Goal: Information Seeking & Learning: Learn about a topic

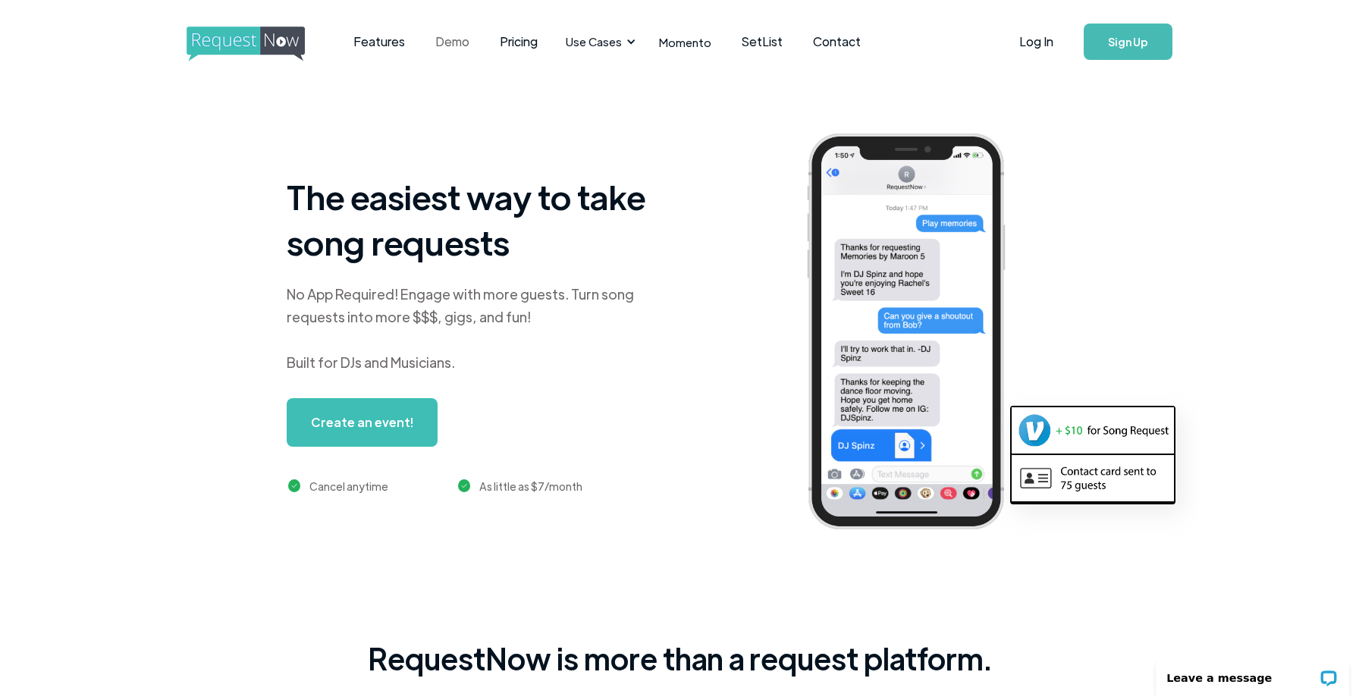
click at [445, 44] on link "Demo" at bounding box center [452, 41] width 64 height 47
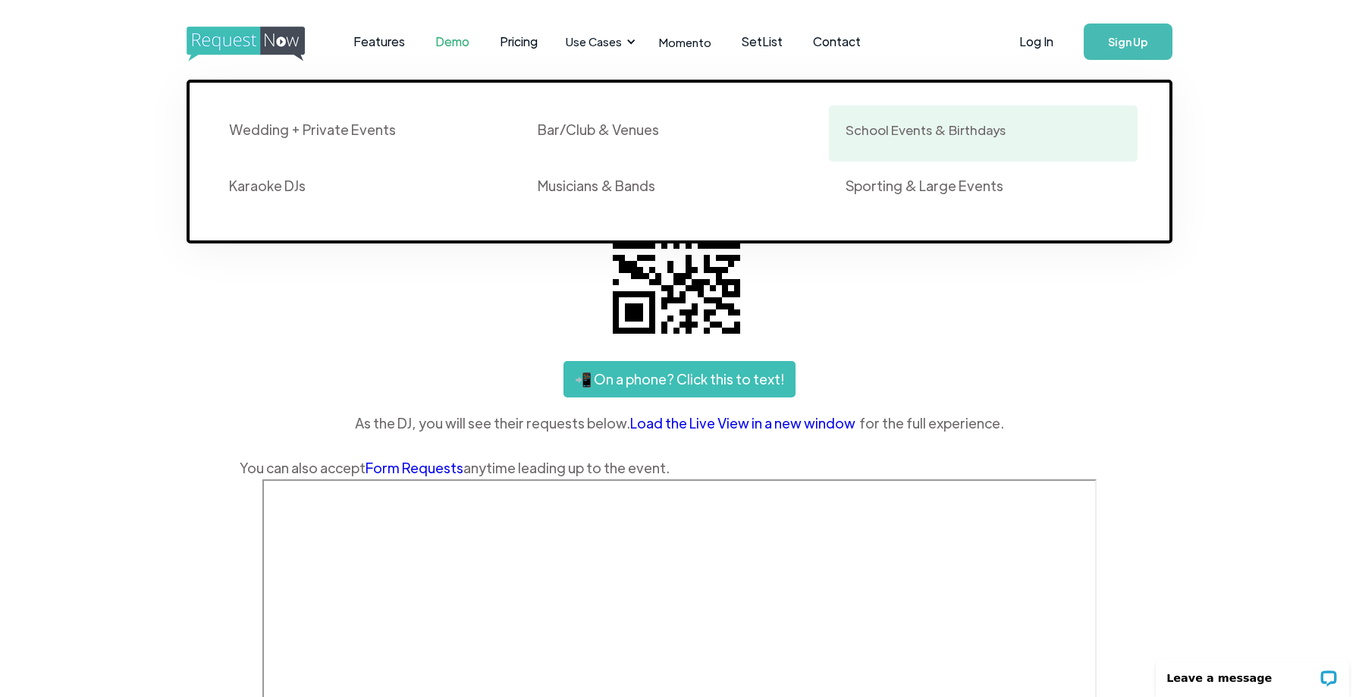
click at [889, 134] on div "School Events & Birthdays" at bounding box center [925, 130] width 160 height 18
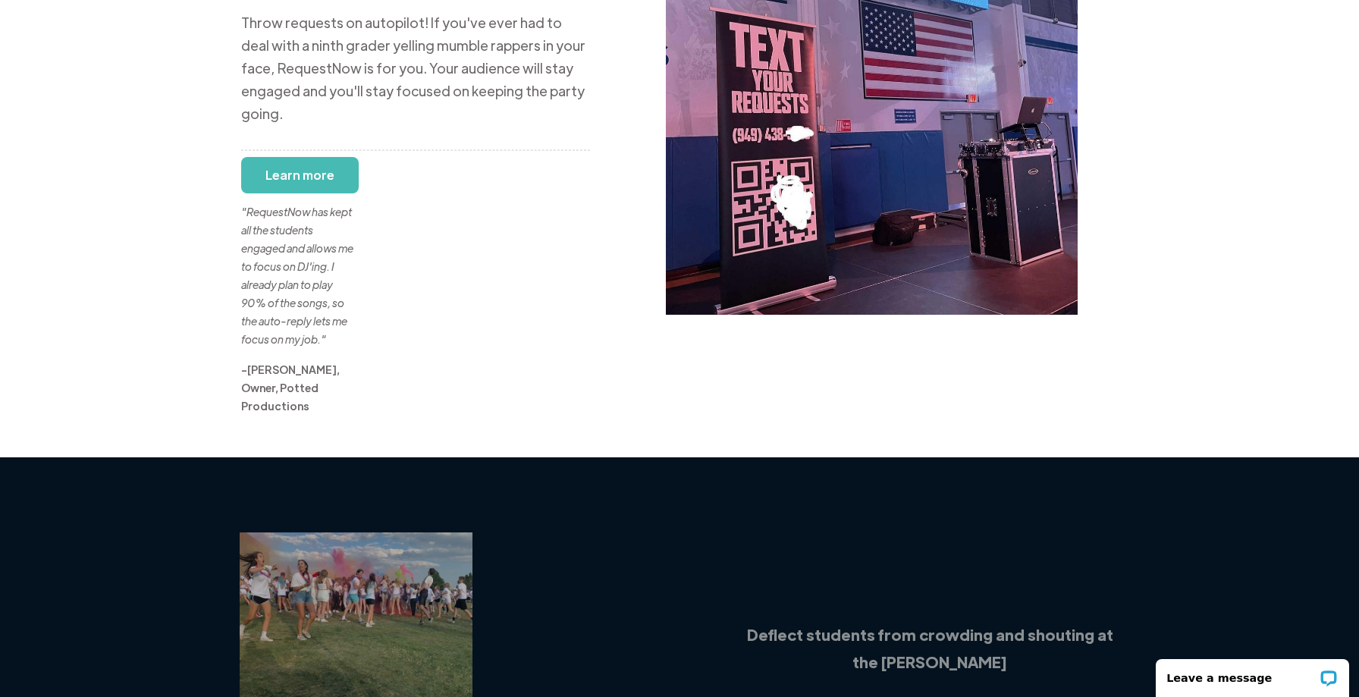
scroll to position [249, 0]
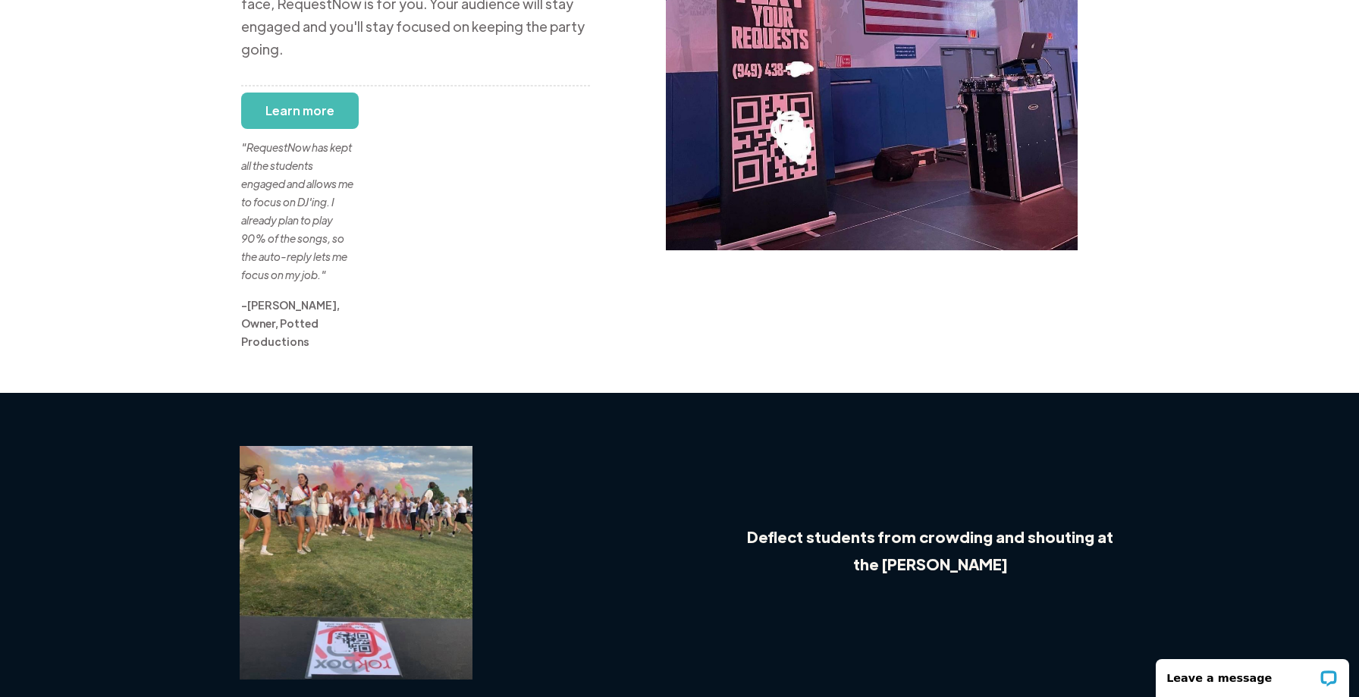
click at [316, 96] on link "Learn more" at bounding box center [300, 110] width 118 height 36
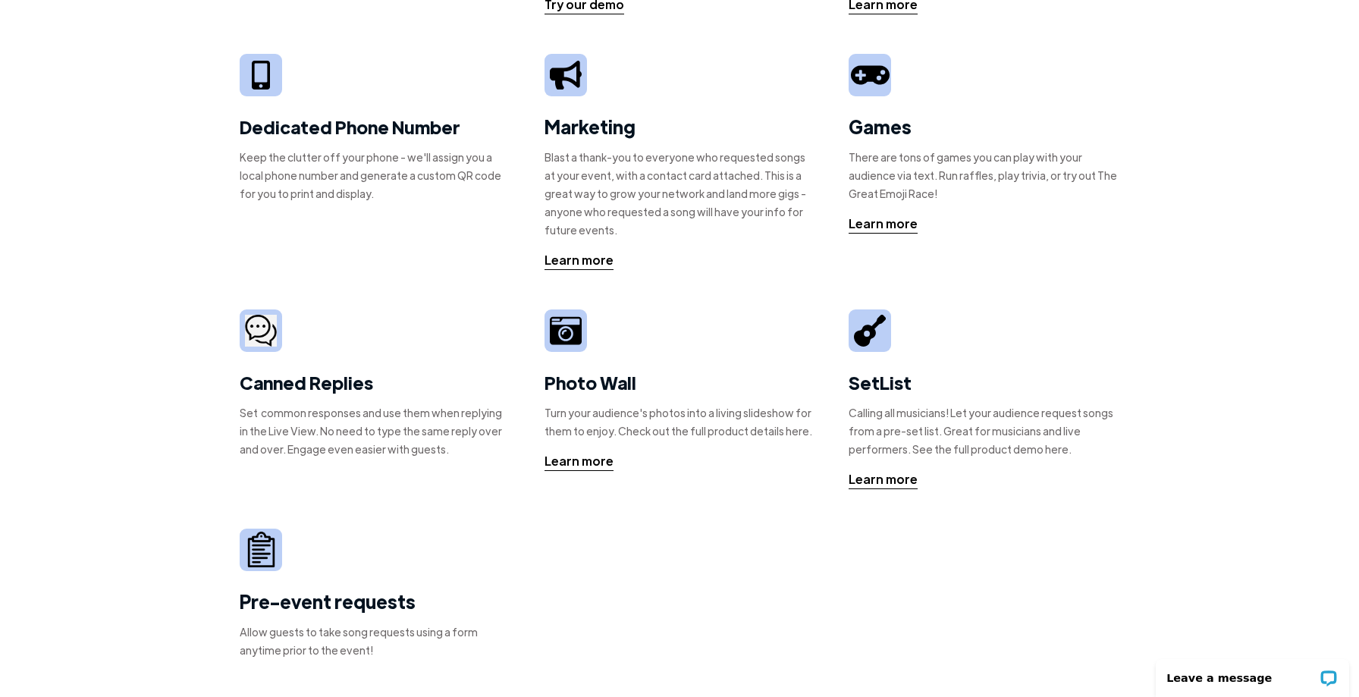
scroll to position [235, 0]
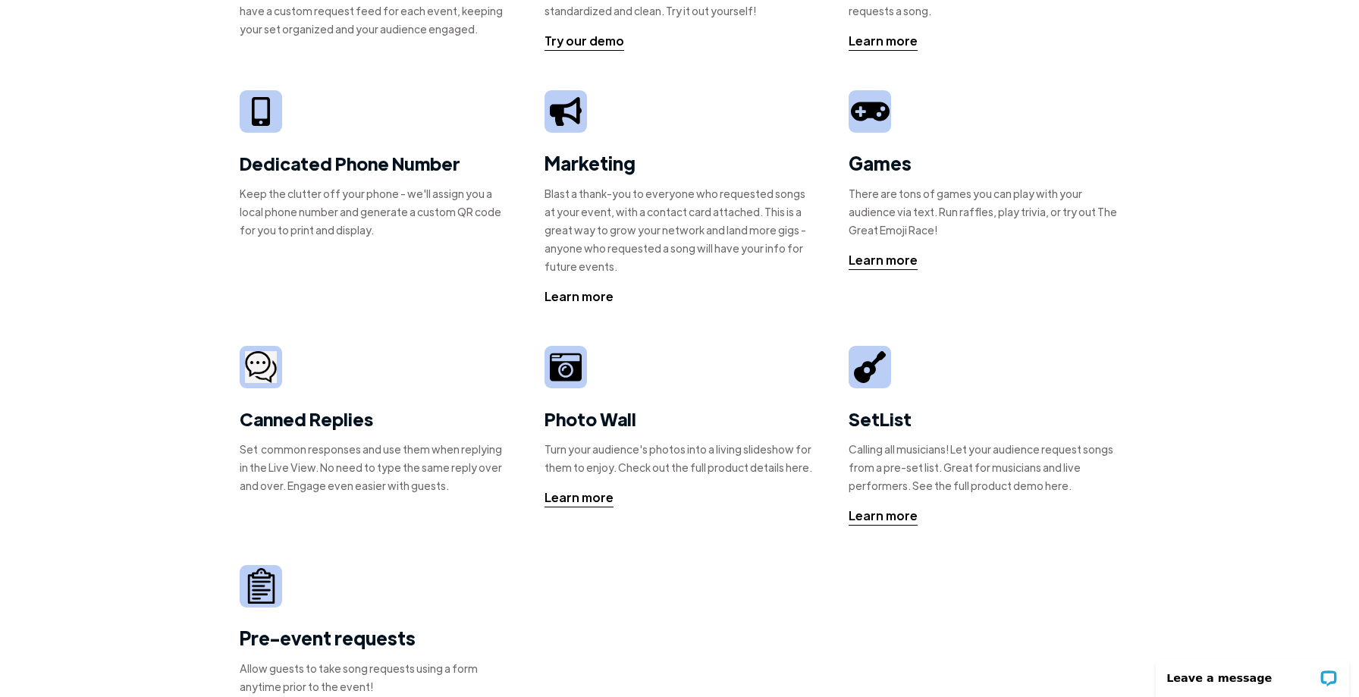
click at [577, 299] on div "Learn more" at bounding box center [578, 296] width 69 height 18
